Goal: Navigation & Orientation: Find specific page/section

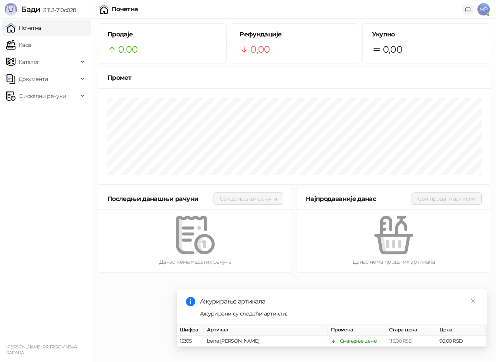
click at [466, 9] on icon at bounding box center [468, 10] width 6 height 6
click at [47, 96] on span "Фискални рачуни" at bounding box center [42, 95] width 47 height 15
click at [57, 114] on link "Издати рачуни" at bounding box center [35, 112] width 52 height 15
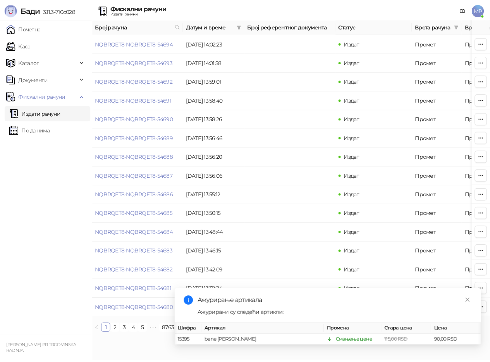
scroll to position [0, 6]
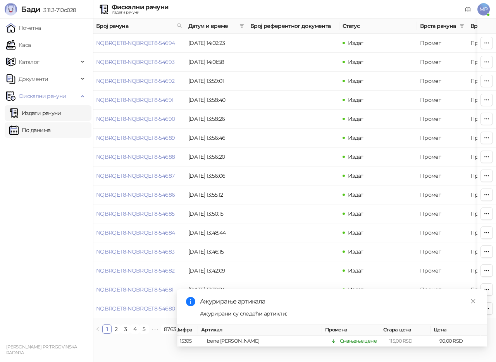
click at [31, 130] on link "По данима" at bounding box center [29, 129] width 41 height 15
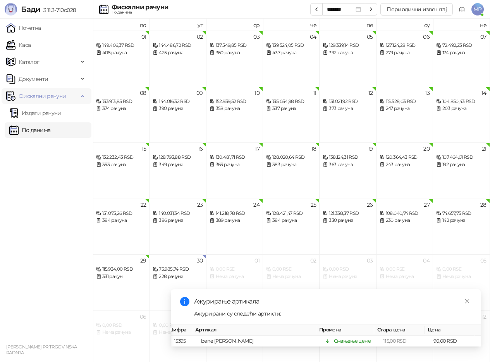
click at [38, 96] on span "Фискални рачуни" at bounding box center [42, 95] width 47 height 15
click at [67, 79] on span "Документи" at bounding box center [42, 78] width 72 height 15
click at [24, 44] on link "Каса" at bounding box center [18, 44] width 24 height 15
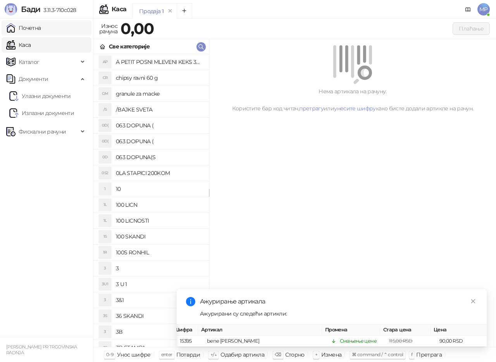
click at [36, 27] on link "Почетна" at bounding box center [23, 27] width 35 height 15
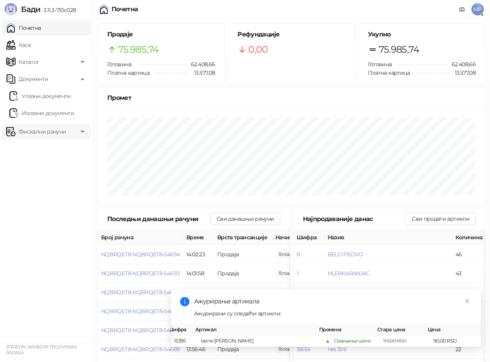
click at [84, 132] on icon at bounding box center [83, 132] width 4 height 0
click at [34, 148] on link "Издати рачуни" at bounding box center [35, 148] width 52 height 15
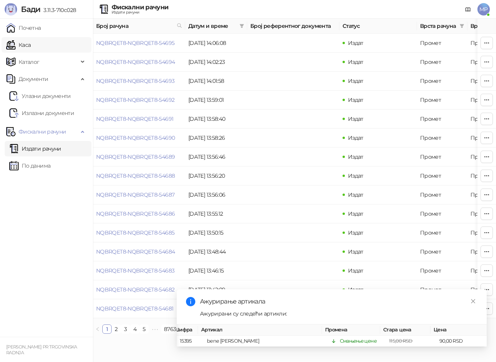
click at [19, 43] on link "Каса" at bounding box center [18, 44] width 24 height 15
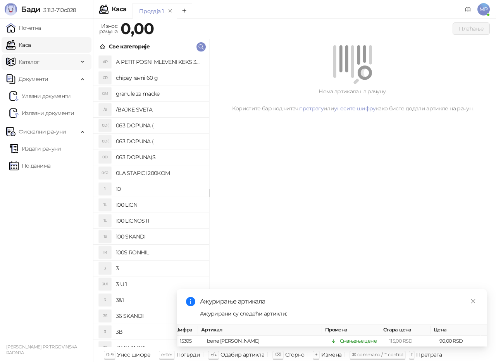
click at [27, 60] on span "Каталог" at bounding box center [29, 61] width 21 height 15
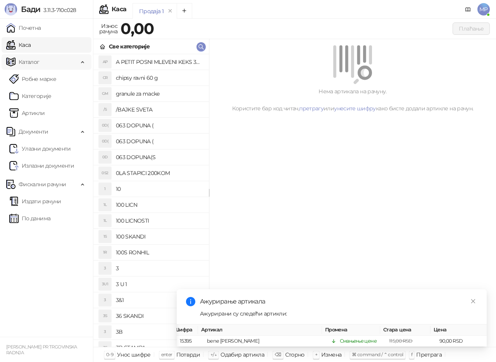
click at [82, 61] on icon at bounding box center [83, 61] width 4 height 0
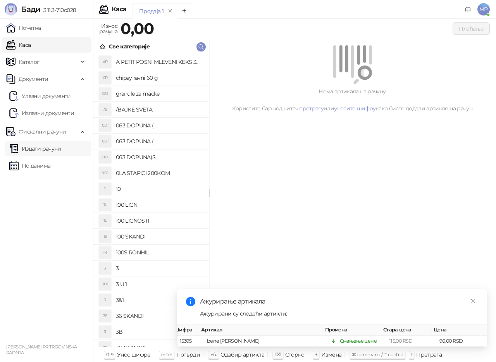
click at [50, 150] on link "Издати рачуни" at bounding box center [35, 148] width 52 height 15
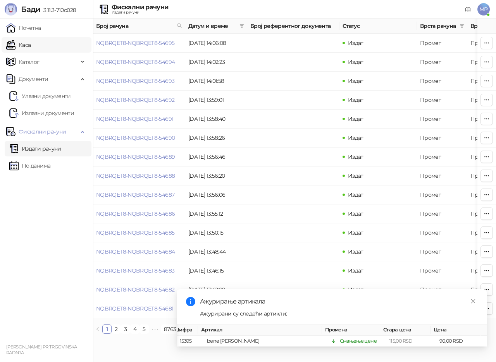
click at [31, 45] on link "Каса" at bounding box center [18, 44] width 24 height 15
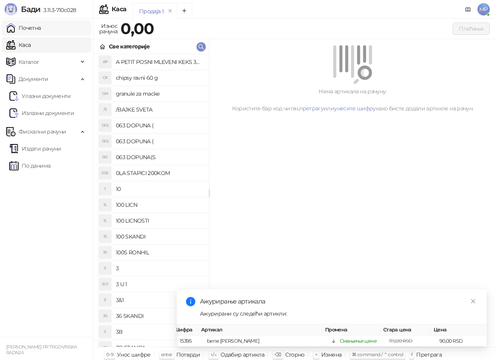
click at [41, 29] on link "Почетна" at bounding box center [23, 27] width 35 height 15
